Goal: Task Accomplishment & Management: Complete application form

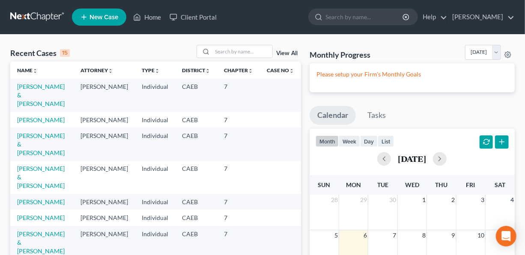
click at [105, 15] on span "New Case" at bounding box center [103, 17] width 29 height 6
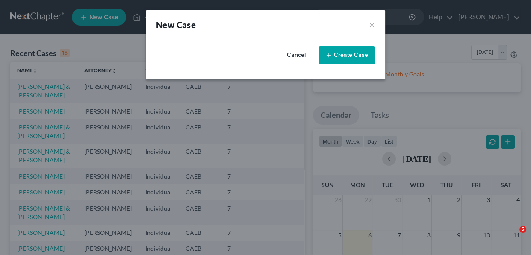
select select "8"
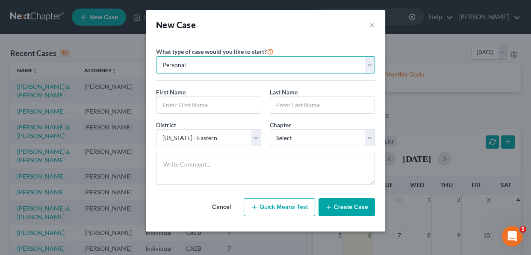
click at [368, 67] on select "Personal Business" at bounding box center [265, 64] width 219 height 17
select select "1"
click at [156, 56] on select "Personal Business" at bounding box center [265, 64] width 219 height 17
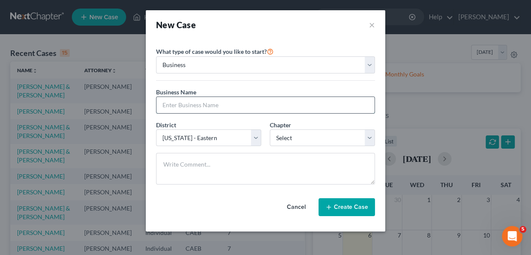
click at [223, 104] on input "text" at bounding box center [266, 105] width 218 height 16
type input "[PERSON_NAME]"
click at [368, 139] on select "Select 7 11 12" at bounding box center [322, 138] width 105 height 17
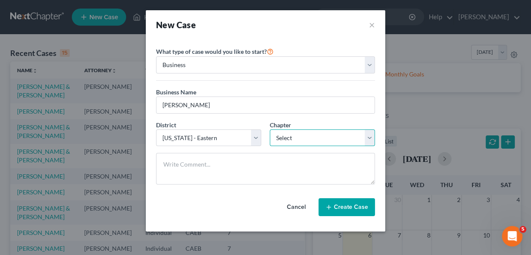
select select "0"
click at [270, 130] on select "Select 7 11 12" at bounding box center [322, 138] width 105 height 17
click at [355, 209] on button "Create Case" at bounding box center [347, 208] width 56 height 18
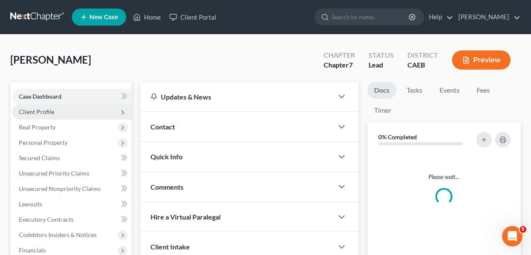
click at [42, 116] on span "Client Profile" at bounding box center [37, 111] width 36 height 7
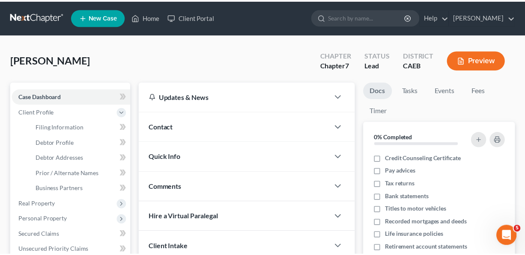
scroll to position [74, 0]
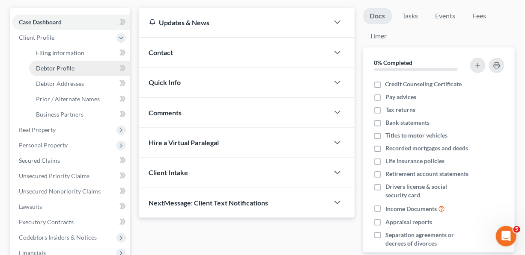
click at [64, 72] on span "Debtor Profile" at bounding box center [55, 68] width 39 height 7
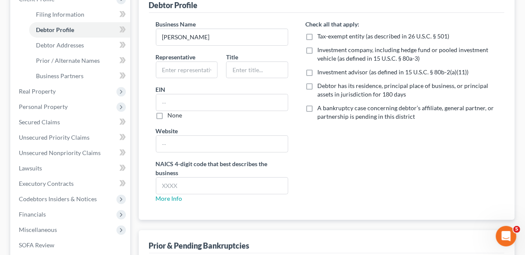
scroll to position [116, 0]
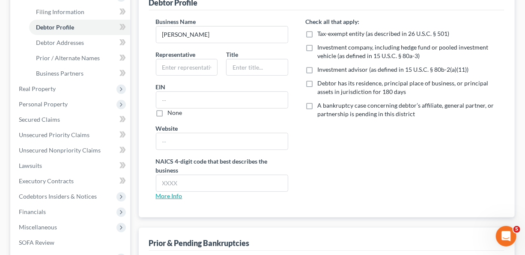
click at [163, 200] on link "More Info" at bounding box center [169, 196] width 27 height 7
click at [51, 92] on span "Real Property" at bounding box center [37, 88] width 37 height 7
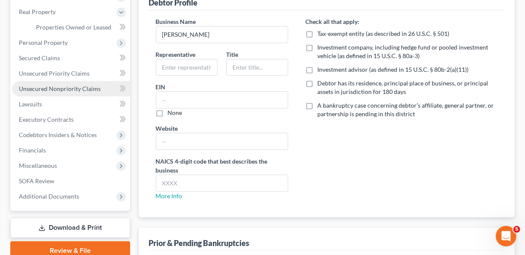
click at [50, 92] on span "Unsecured Nonpriority Claims" at bounding box center [60, 88] width 82 height 7
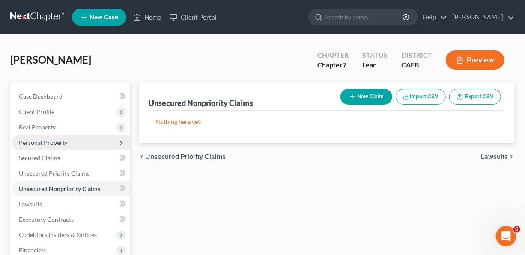
click at [50, 140] on span "Personal Property" at bounding box center [43, 142] width 49 height 7
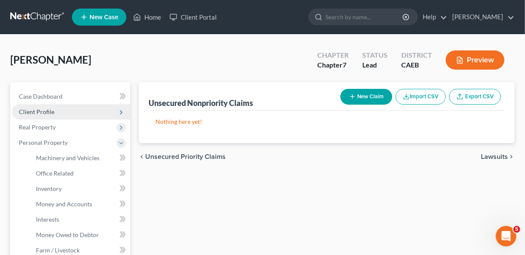
click at [44, 111] on span "Client Profile" at bounding box center [37, 111] width 36 height 7
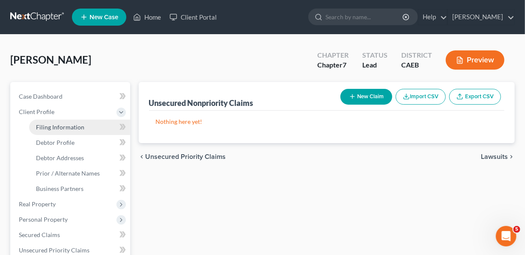
click at [45, 125] on span "Filing Information" at bounding box center [60, 127] width 48 height 7
select select "1"
select select "0"
select select "8"
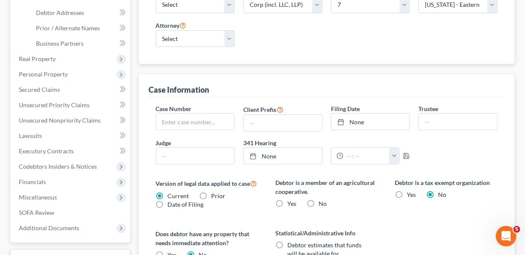
scroll to position [178, 0]
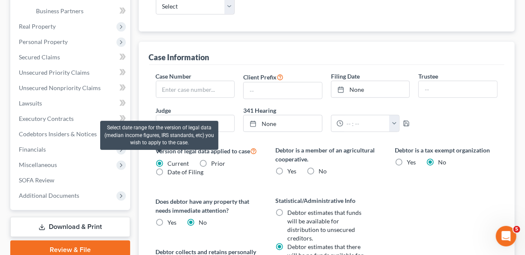
click at [250, 155] on icon at bounding box center [253, 151] width 7 height 8
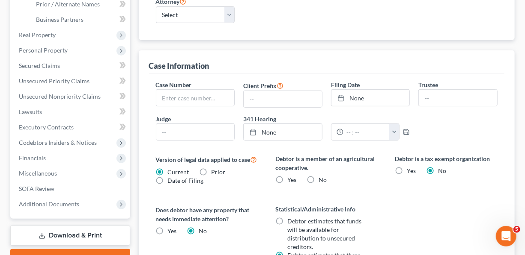
scroll to position [159, 0]
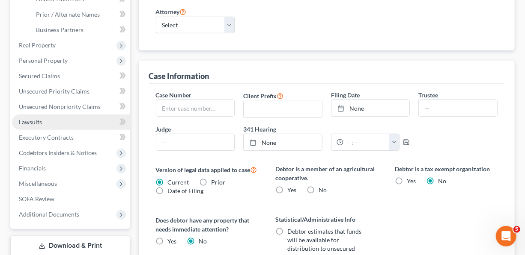
click at [30, 122] on span "Lawsuits" at bounding box center [30, 122] width 23 height 7
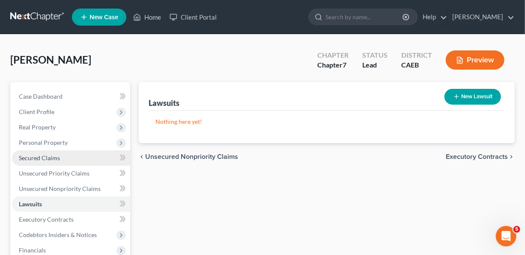
click at [41, 159] on span "Secured Claims" at bounding box center [39, 157] width 41 height 7
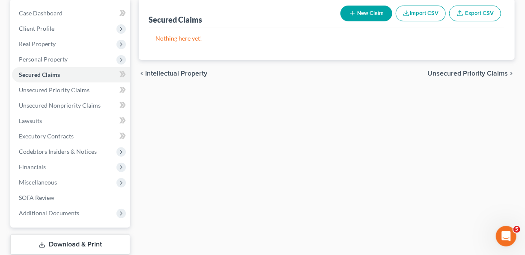
scroll to position [100, 0]
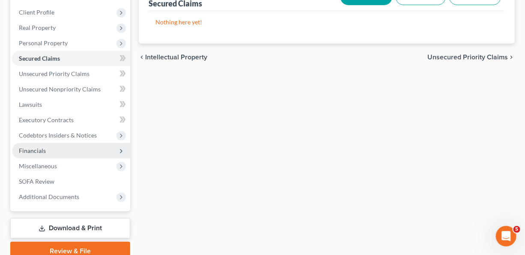
click at [40, 153] on span "Financials" at bounding box center [32, 150] width 27 height 7
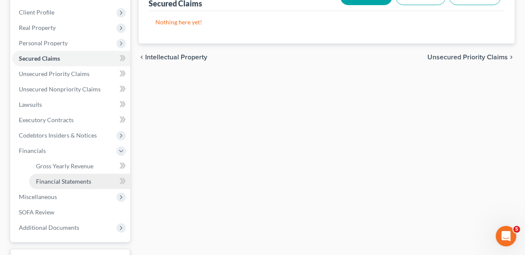
click at [58, 179] on span "Financial Statements" at bounding box center [63, 181] width 55 height 7
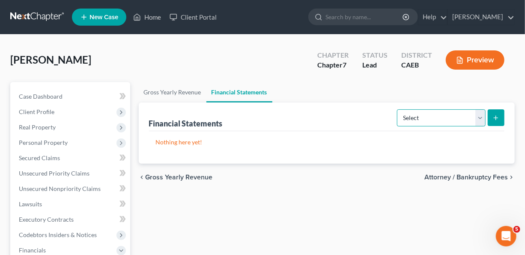
click at [479, 123] on select "Select Auditor Bookkeeper Creditor Pension Contribution Records Keeper Tax Cons…" at bounding box center [441, 118] width 89 height 17
click at [476, 86] on ul "Gross Yearly Revenue Financial Statements" at bounding box center [327, 92] width 376 height 21
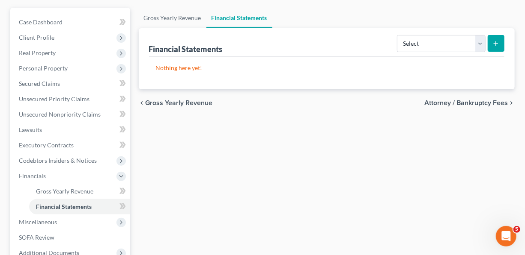
scroll to position [86, 0]
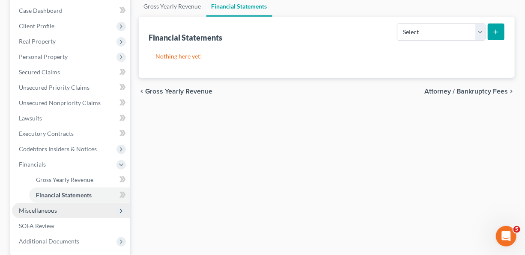
click at [47, 209] on span "Miscellaneous" at bounding box center [38, 210] width 38 height 7
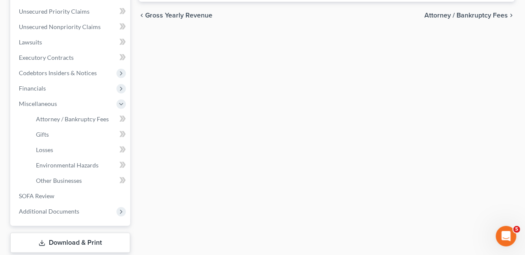
scroll to position [165, 0]
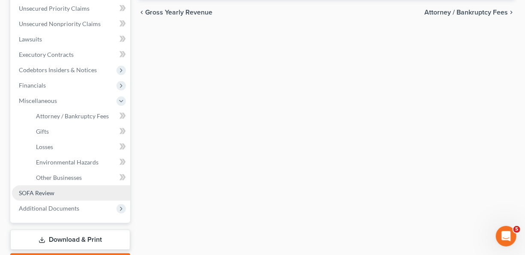
click at [25, 193] on span "SOFA Review" at bounding box center [37, 193] width 36 height 7
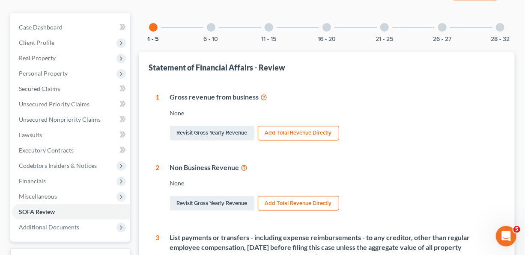
scroll to position [73, 0]
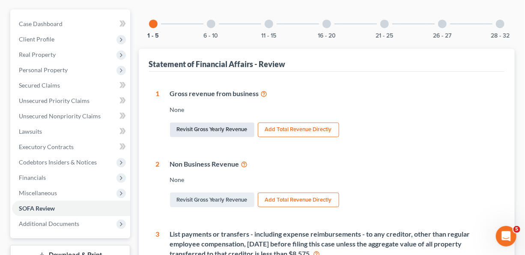
click at [207, 128] on link "Revisit Gross Yearly Revenue" at bounding box center [212, 130] width 84 height 15
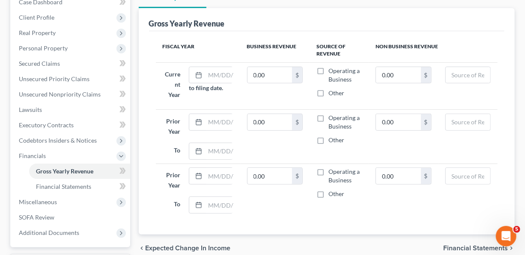
scroll to position [95, 0]
click at [54, 185] on span "Financial Statements" at bounding box center [63, 185] width 55 height 7
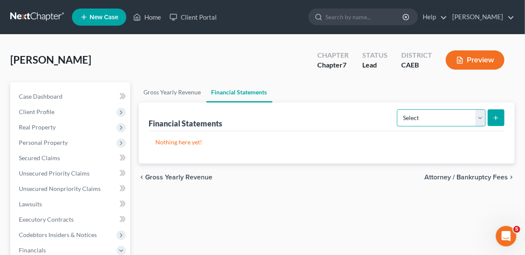
click at [478, 119] on select "Select Auditor Bookkeeper Creditor Pension Contribution Records Keeper Tax Cons…" at bounding box center [441, 118] width 89 height 17
click at [473, 89] on ul "Gross Yearly Revenue Financial Statements" at bounding box center [327, 92] width 376 height 21
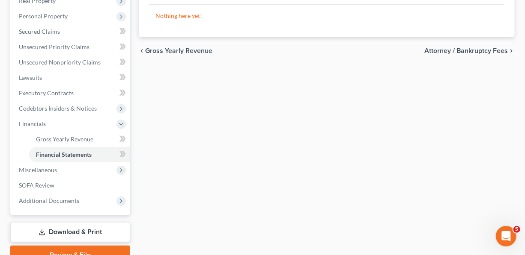
scroll to position [128, 0]
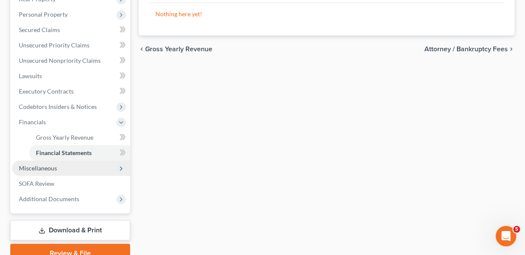
click at [47, 167] on span "Miscellaneous" at bounding box center [38, 168] width 38 height 7
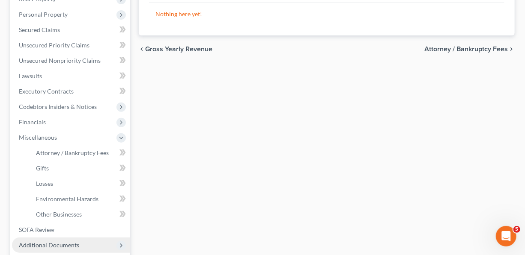
click at [77, 243] on span "Additional Documents" at bounding box center [49, 245] width 60 height 7
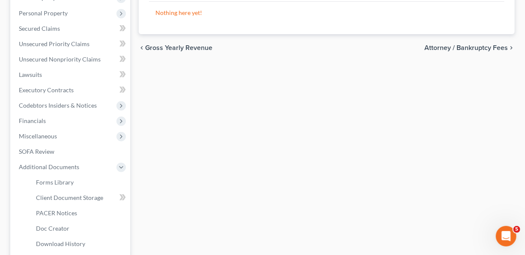
scroll to position [214, 0]
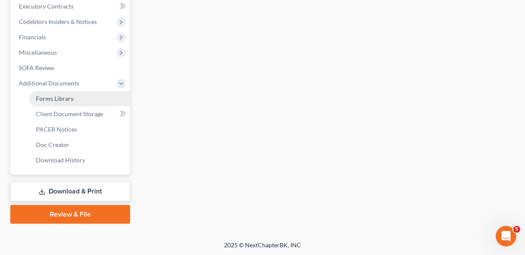
click at [61, 95] on span "Forms Library" at bounding box center [55, 98] width 38 height 7
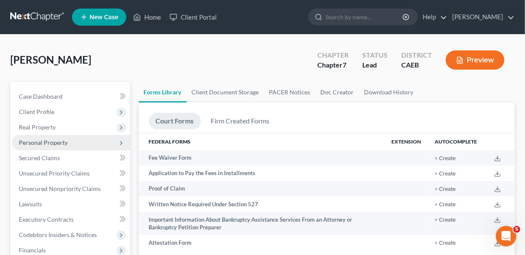
click at [39, 144] on span "Personal Property" at bounding box center [43, 142] width 49 height 7
